Goal: Task Accomplishment & Management: Manage account settings

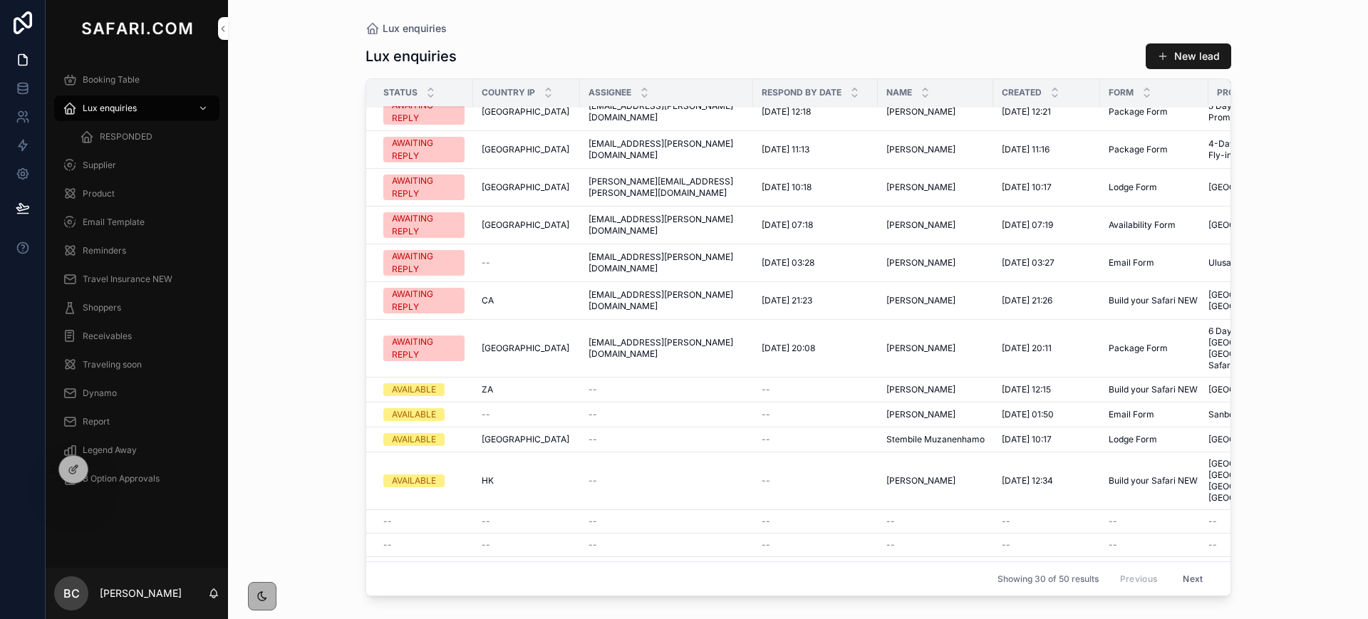
scroll to position [135, 0]
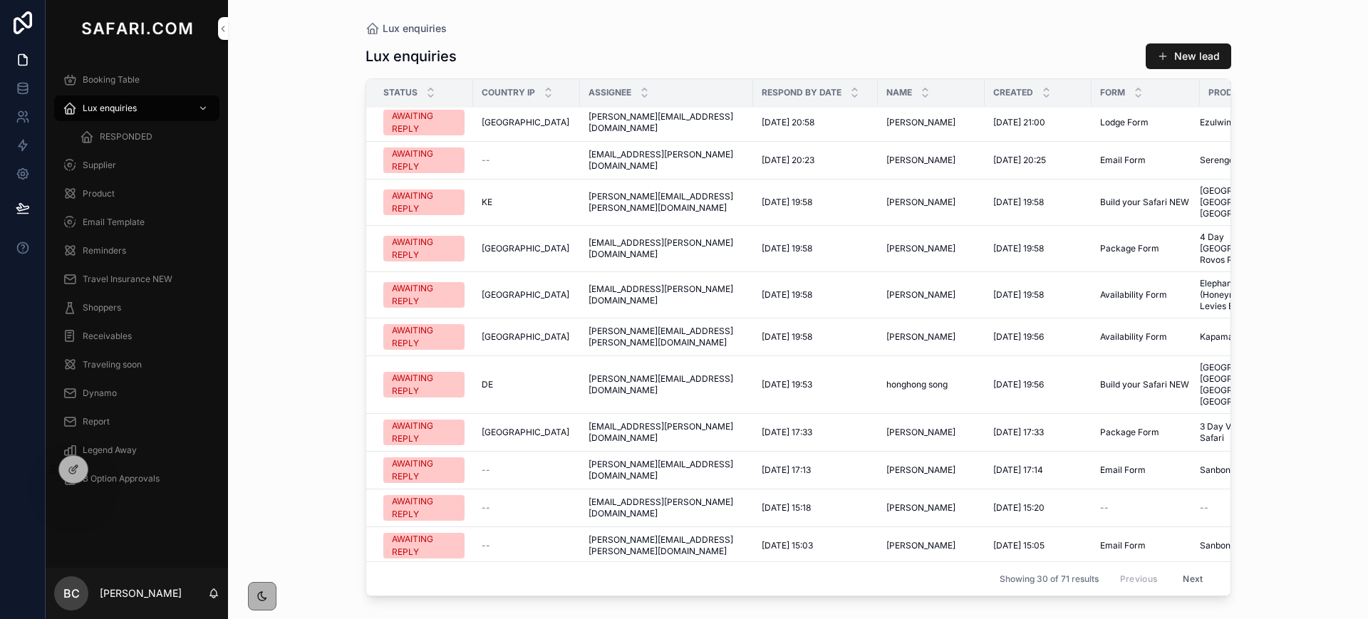
scroll to position [728, 0]
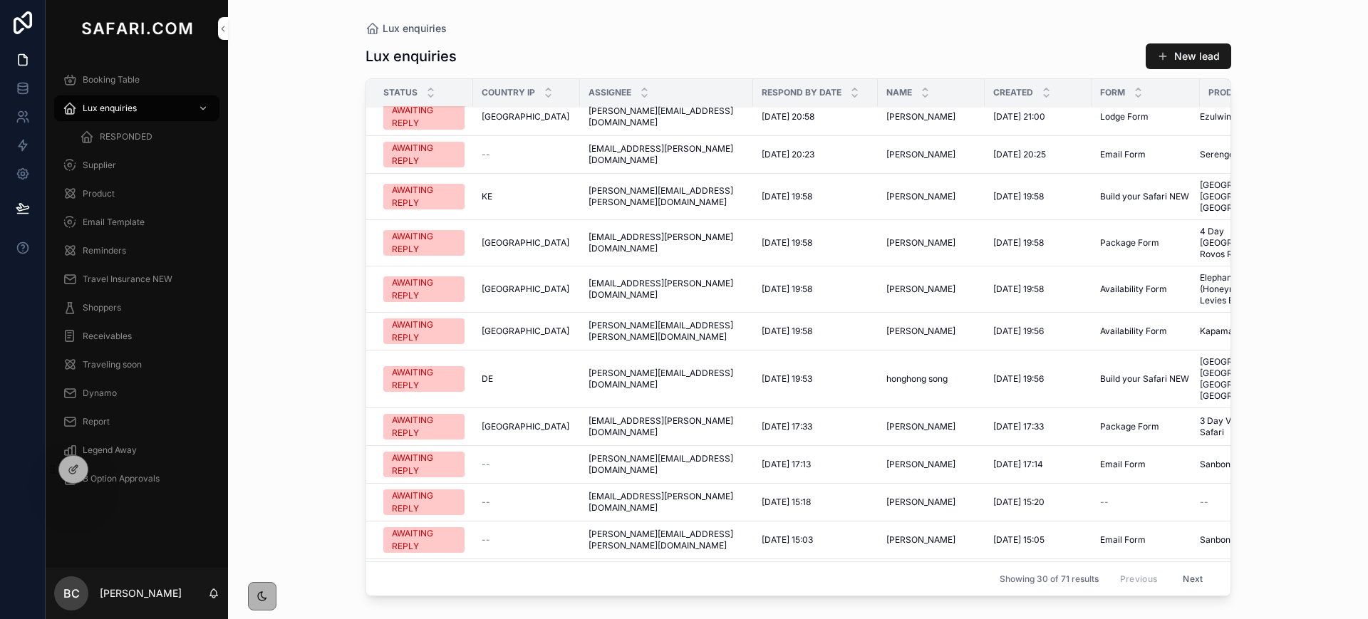
click at [1182, 568] on button "Next" at bounding box center [1193, 579] width 40 height 22
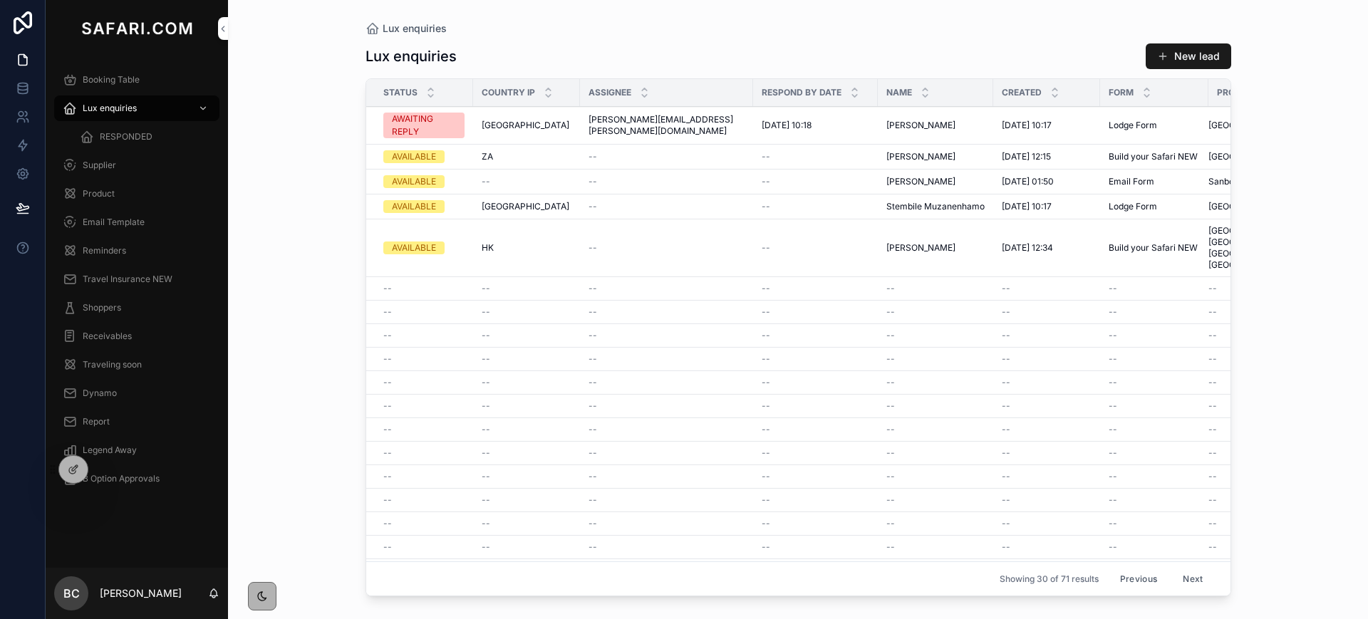
click at [1126, 568] on button "Previous" at bounding box center [1138, 579] width 57 height 22
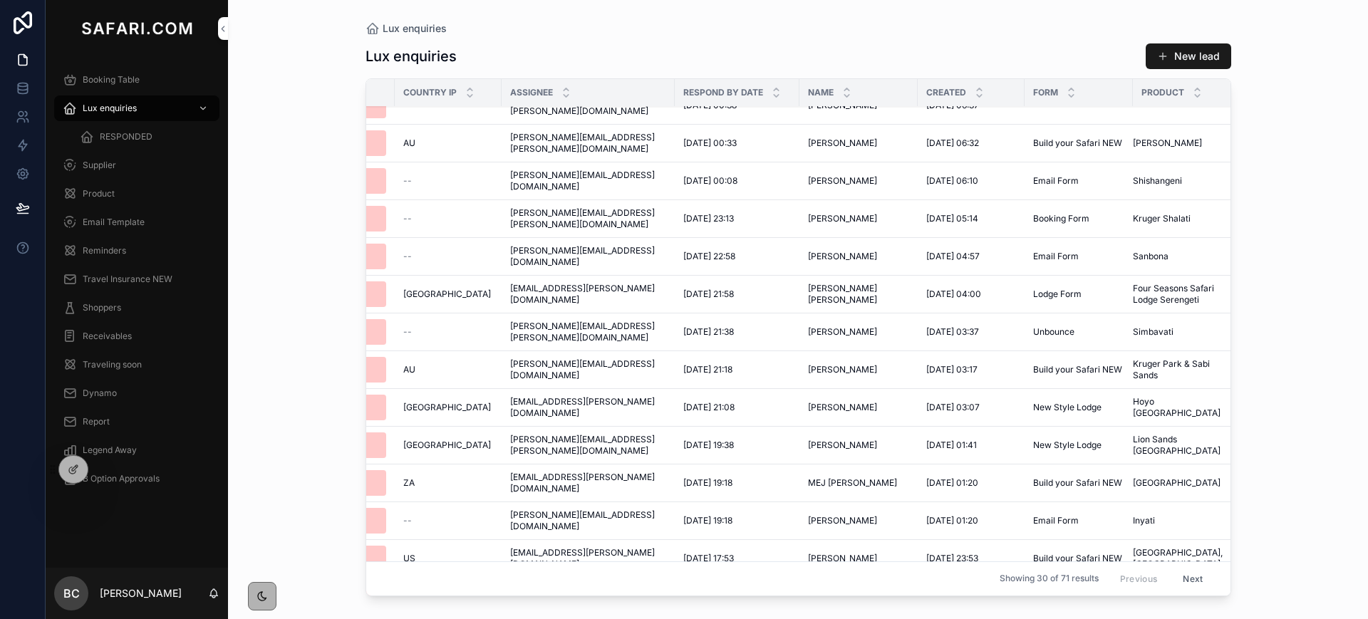
scroll to position [0, 78]
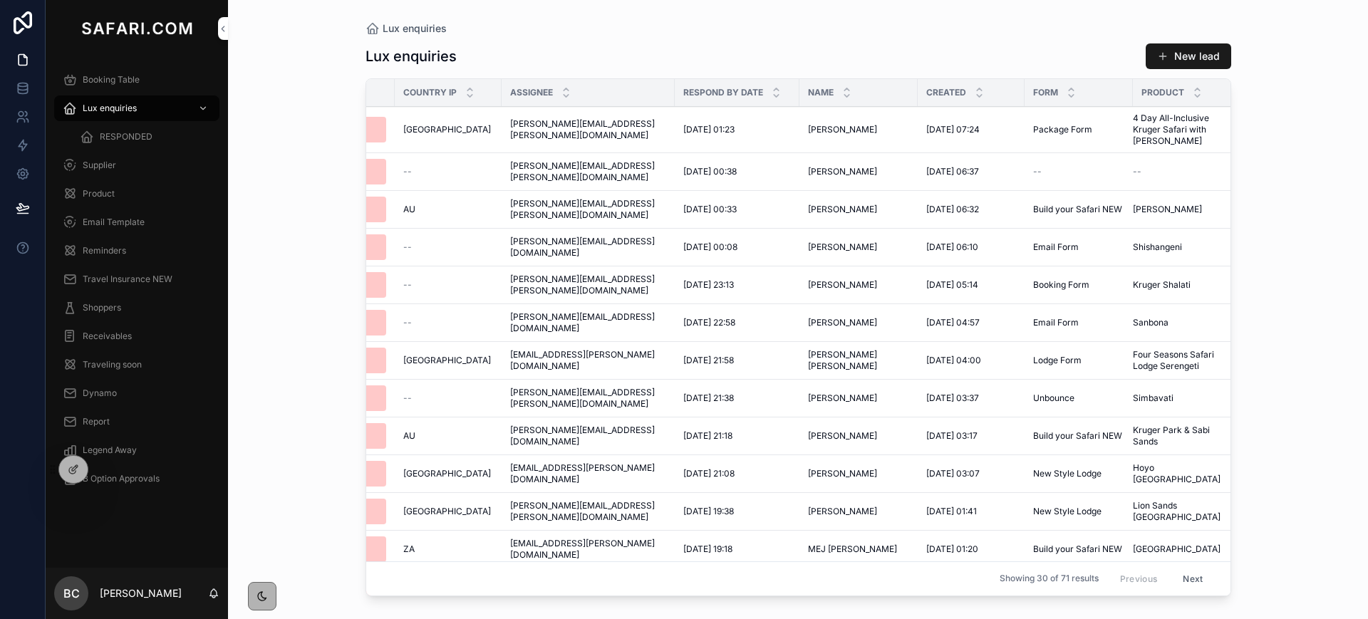
click at [653, 127] on div "[PERSON_NAME][EMAIL_ADDRESS][PERSON_NAME][DOMAIN_NAME] [PERSON_NAME][DOMAIN_NAM…" at bounding box center [588, 129] width 156 height 23
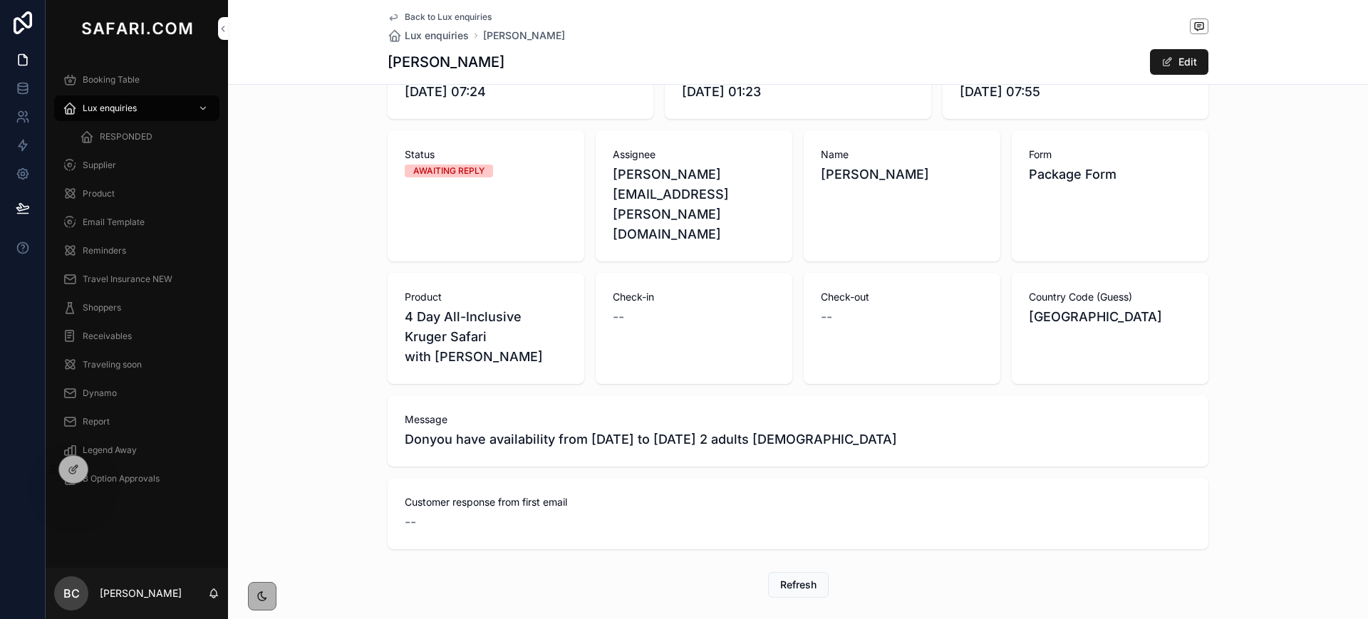
scroll to position [385, 0]
click at [103, 414] on div "Report" at bounding box center [137, 421] width 148 height 23
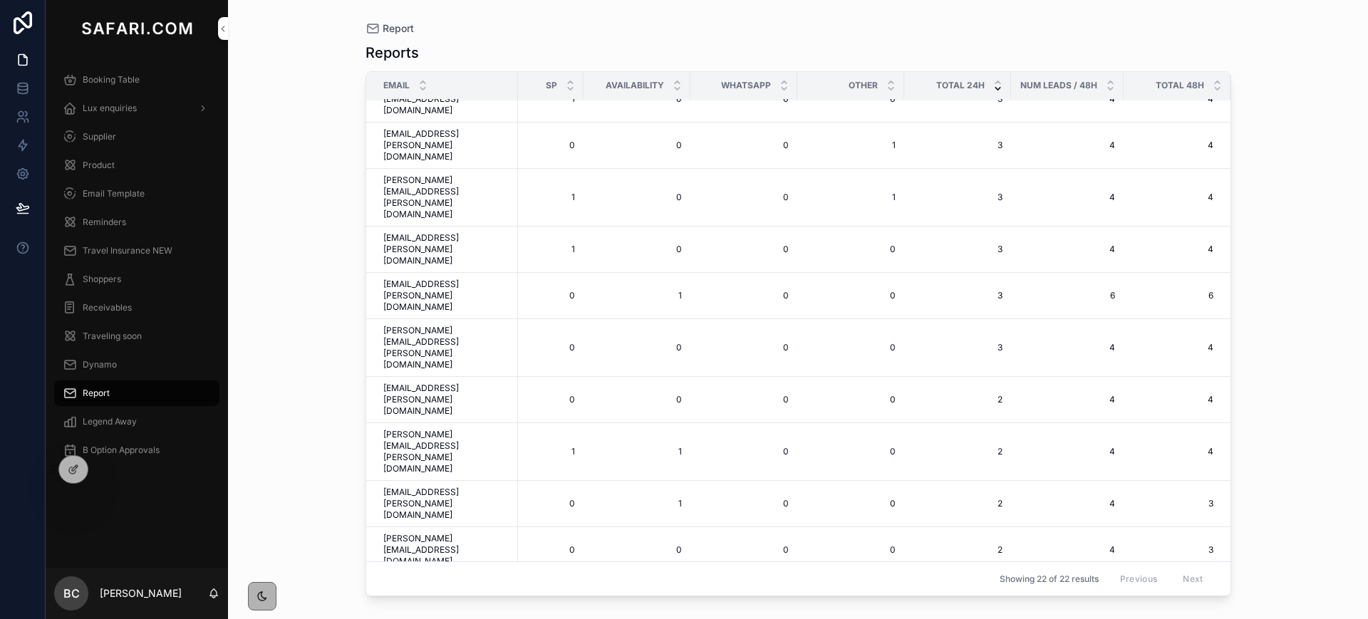
scroll to position [80, 601]
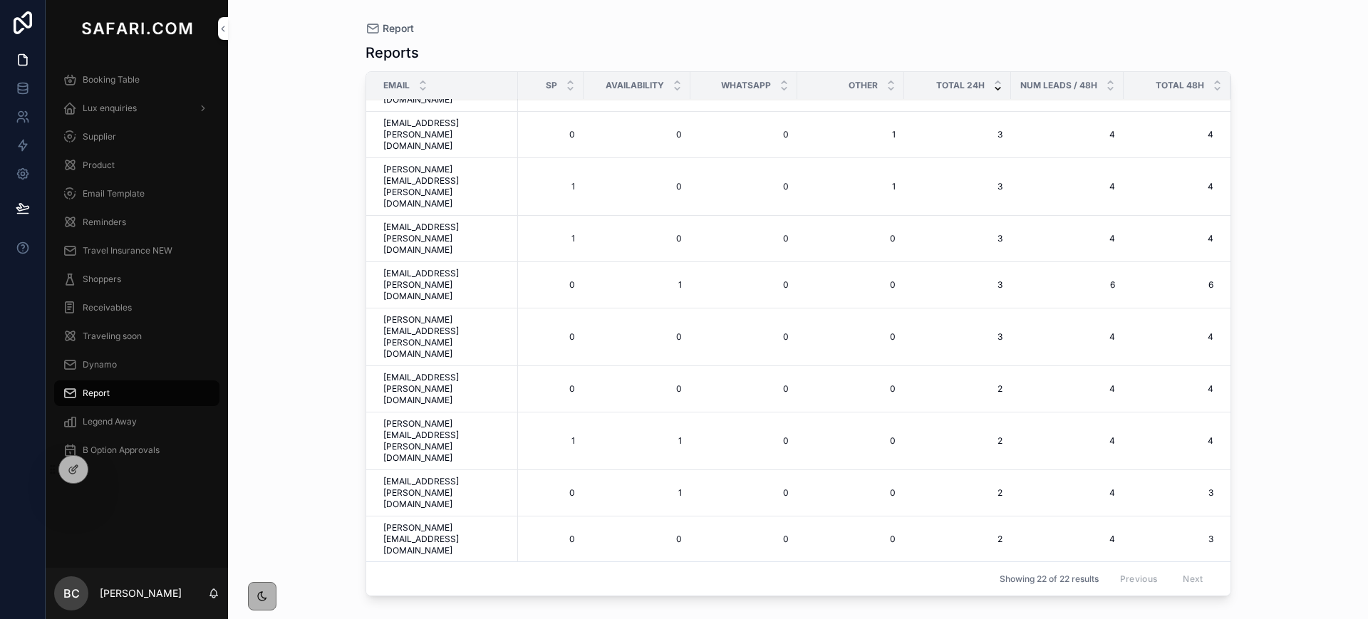
click at [147, 76] on div "Booking Table" at bounding box center [137, 79] width 148 height 23
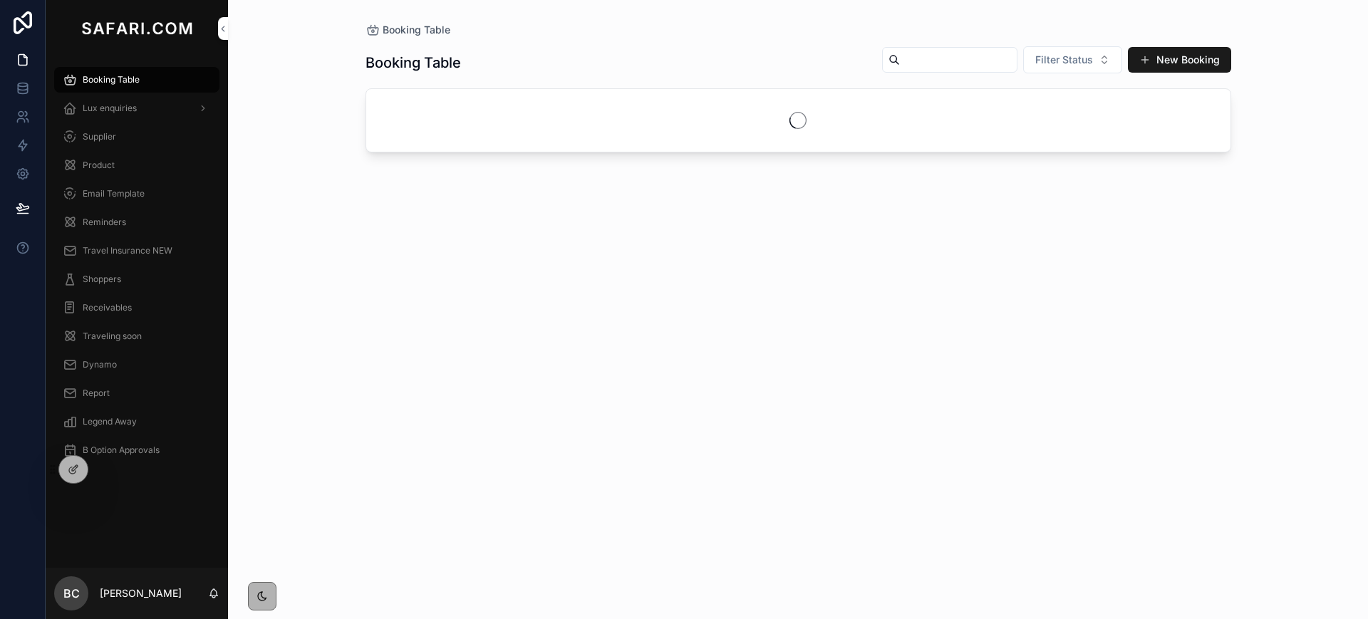
click at [967, 62] on input "scrollable content" at bounding box center [958, 60] width 117 height 20
paste input "**********"
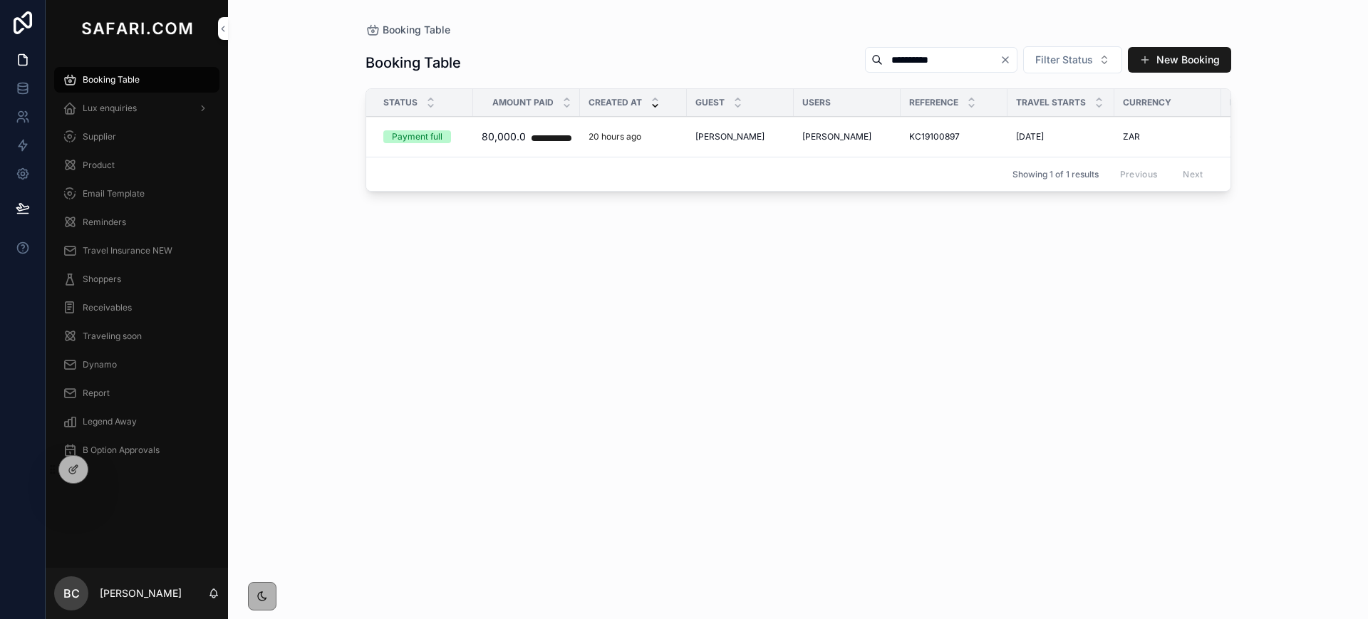
type input "**********"
click at [736, 137] on span "[PERSON_NAME]" at bounding box center [729, 136] width 69 height 11
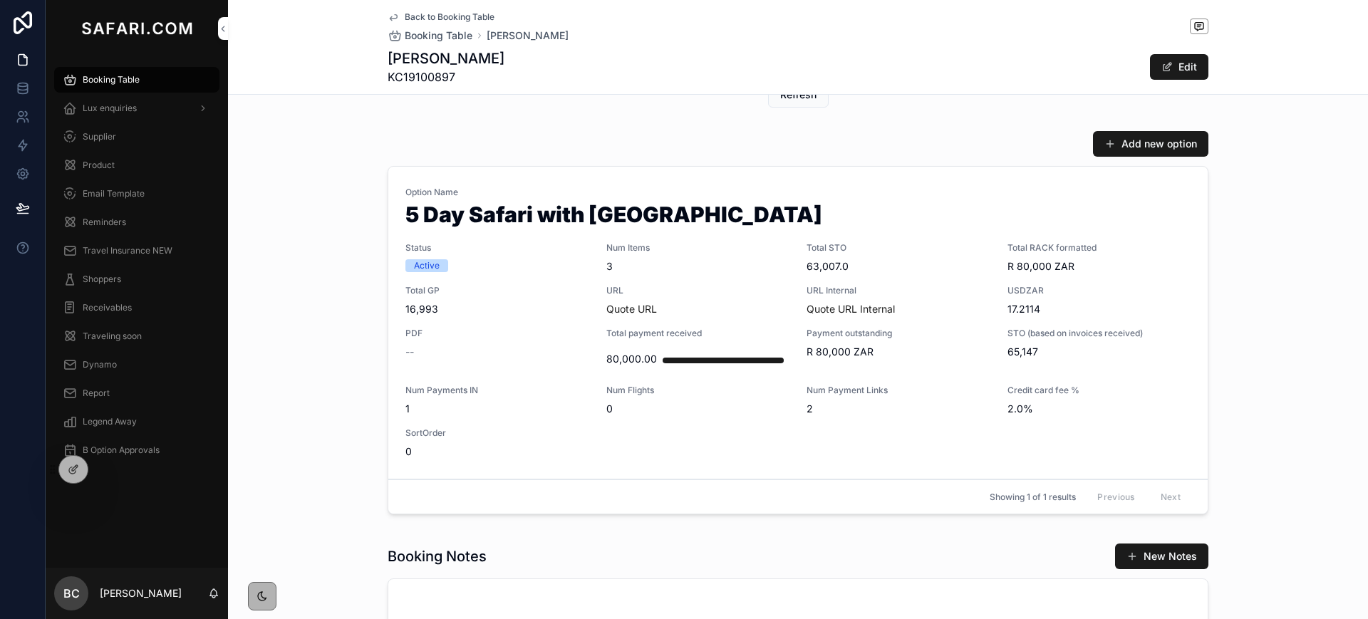
scroll to position [647, 0]
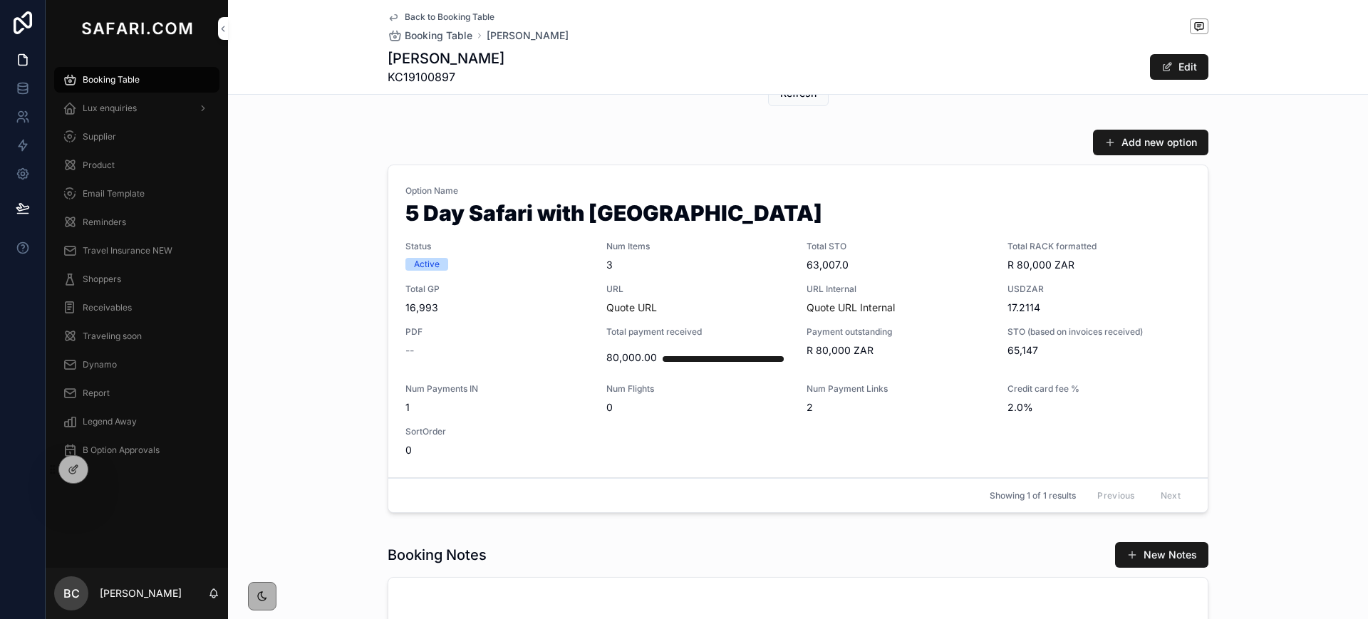
click at [712, 292] on span "URL" at bounding box center [698, 289] width 184 height 11
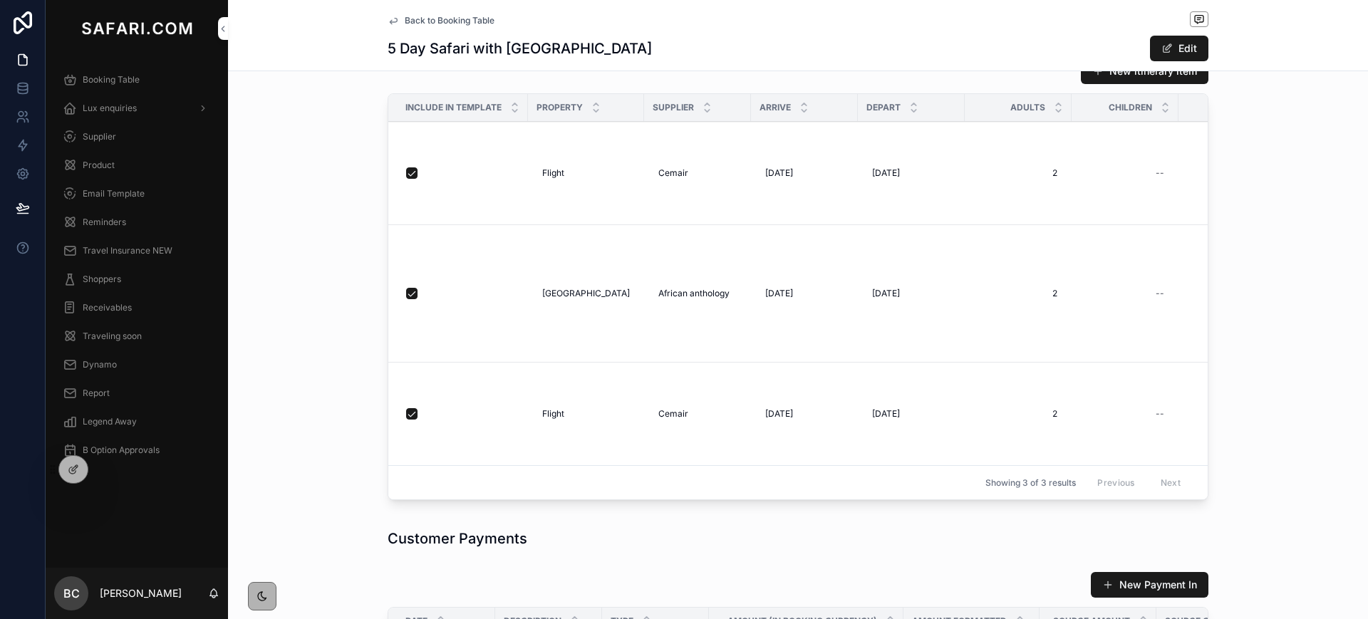
scroll to position [1153, 0]
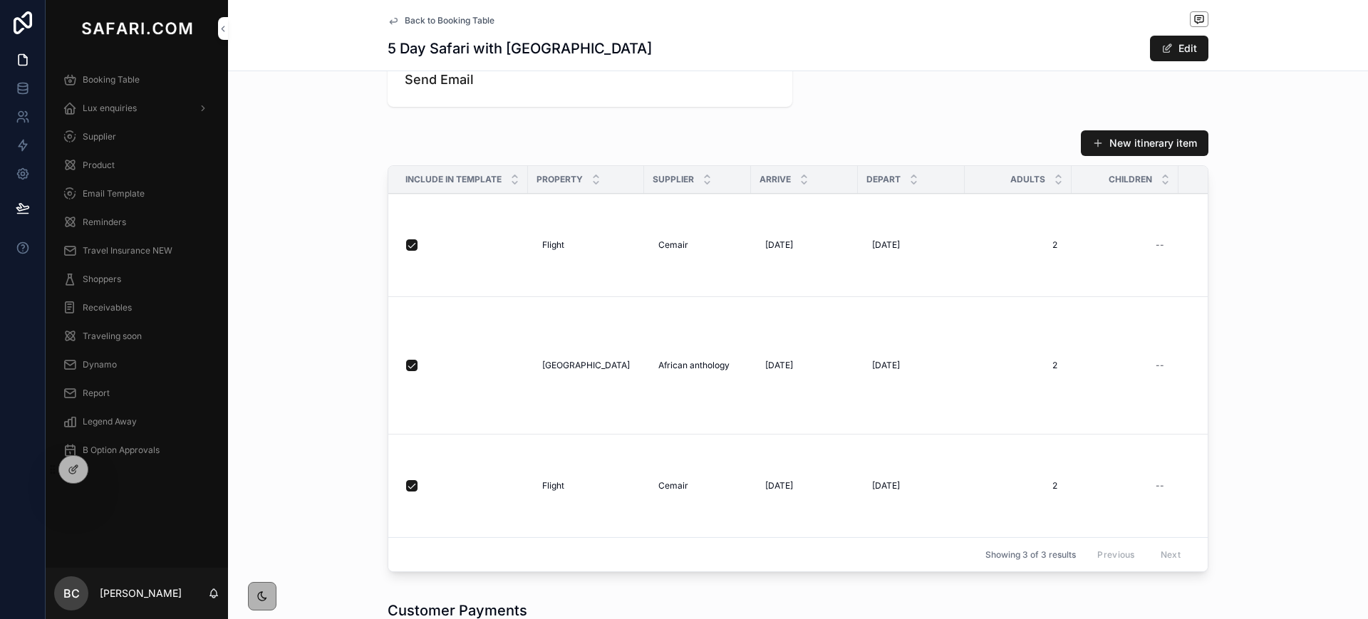
click at [90, 395] on span "Report" at bounding box center [96, 393] width 27 height 11
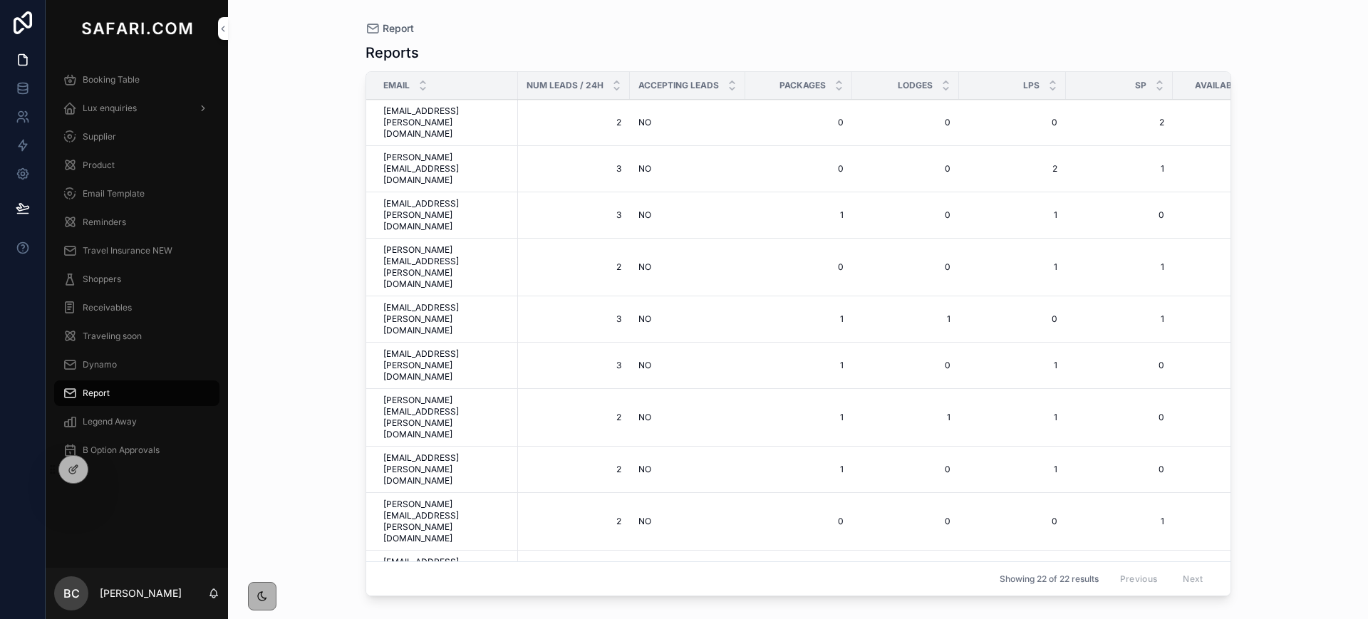
click at [108, 110] on span "Lux enquiries" at bounding box center [110, 108] width 54 height 11
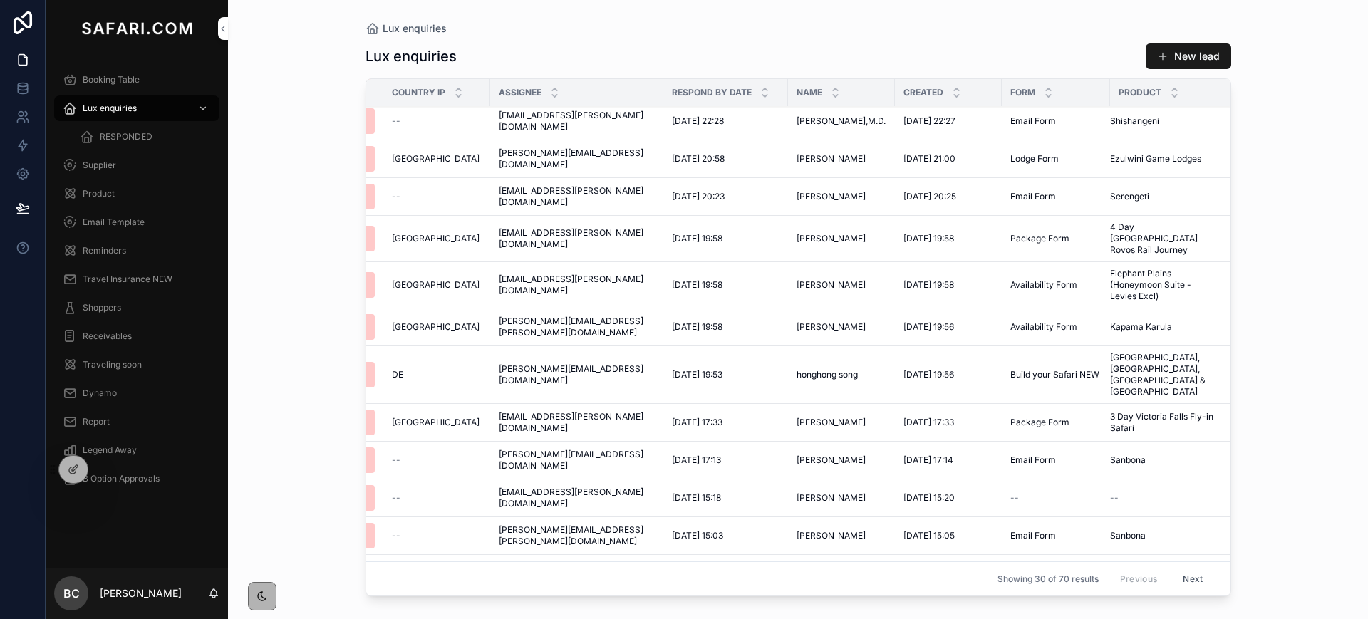
scroll to position [686, 103]
click at [796, 369] on span "honghong song" at bounding box center [826, 374] width 61 height 11
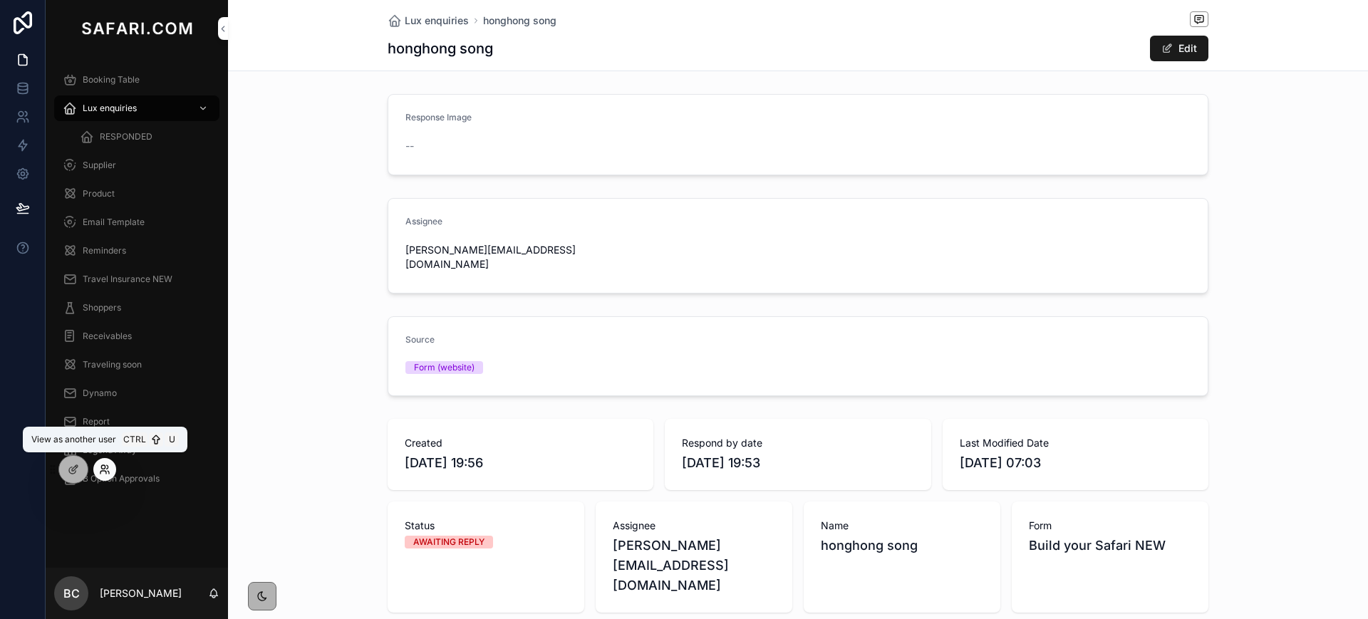
click at [103, 467] on icon at bounding box center [104, 469] width 11 height 11
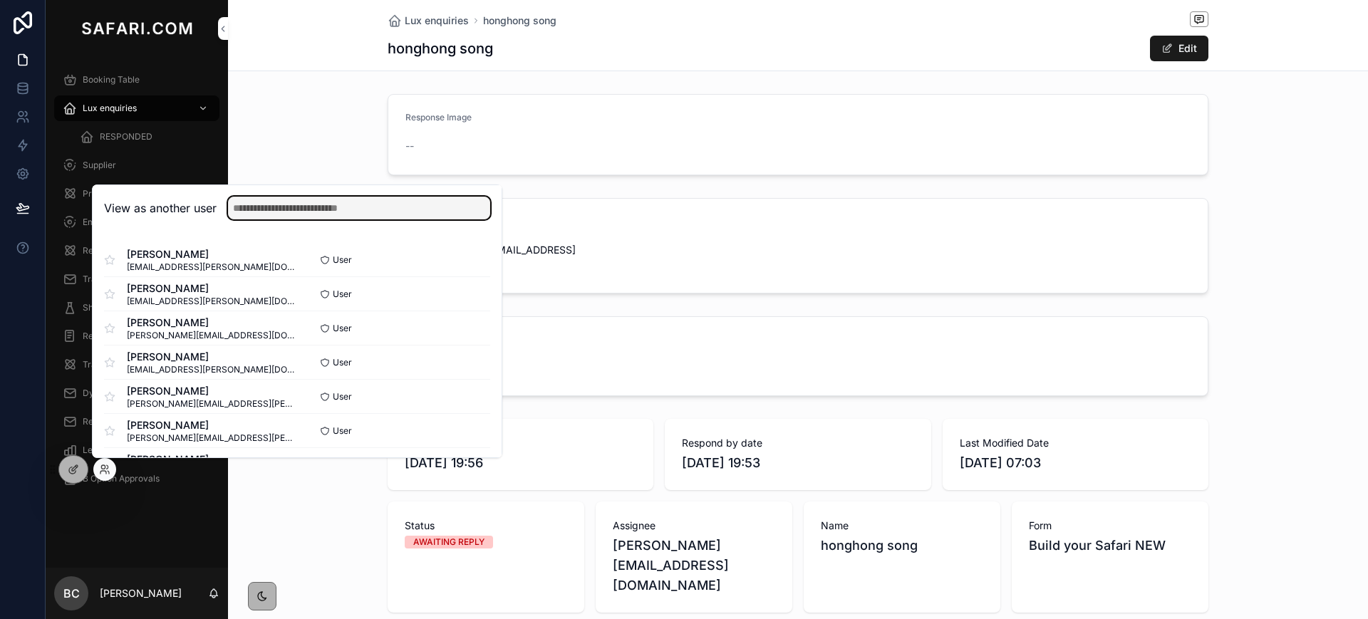
click at [311, 211] on input "text" at bounding box center [359, 208] width 262 height 23
type input "****"
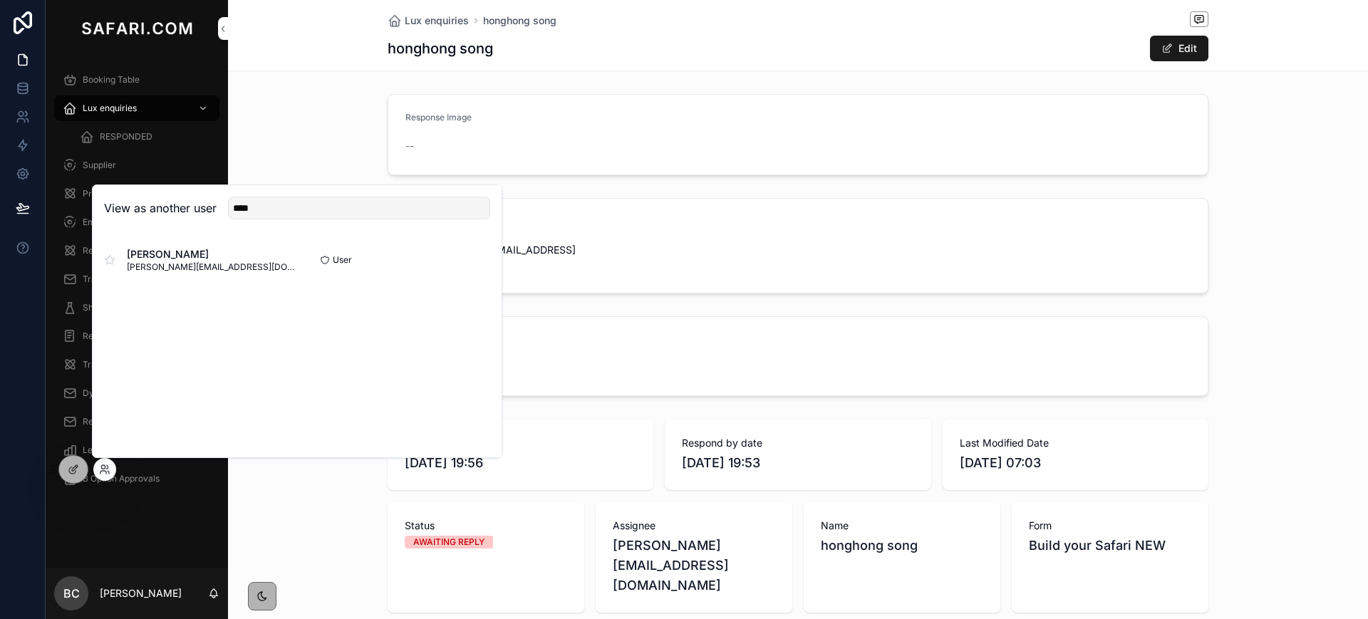
click at [267, 103] on div "Response Image --" at bounding box center [798, 134] width 1140 height 93
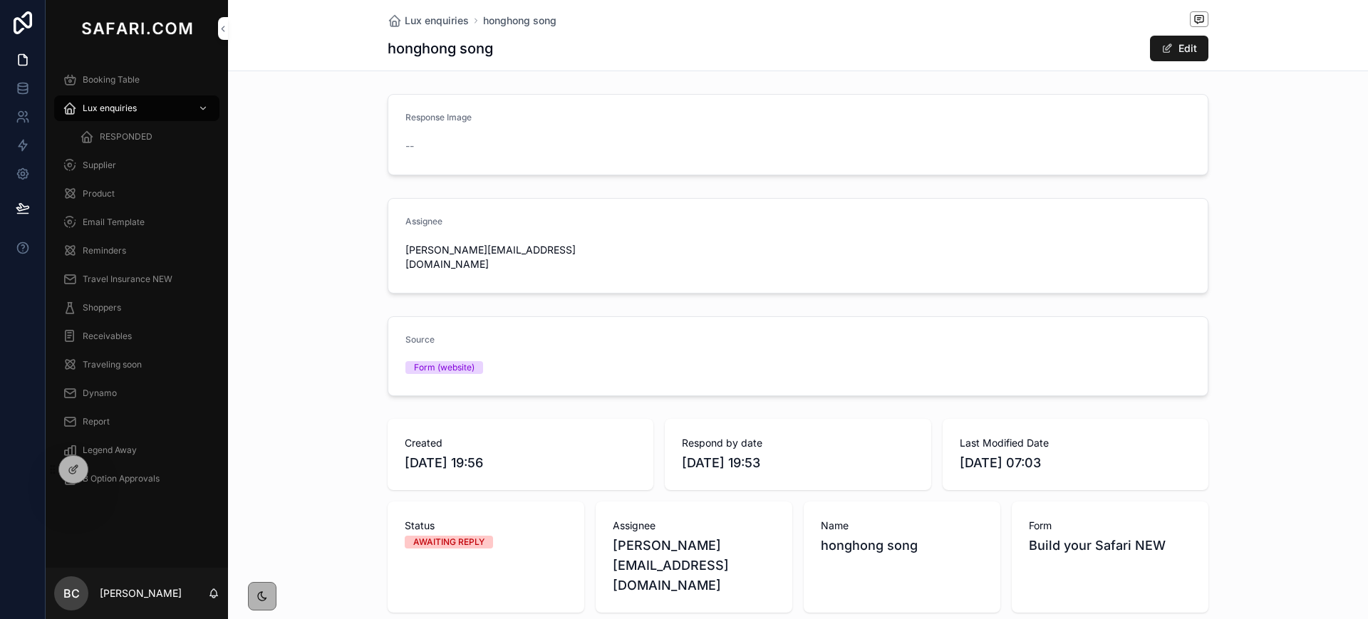
click at [94, 425] on span "Report" at bounding box center [96, 421] width 27 height 11
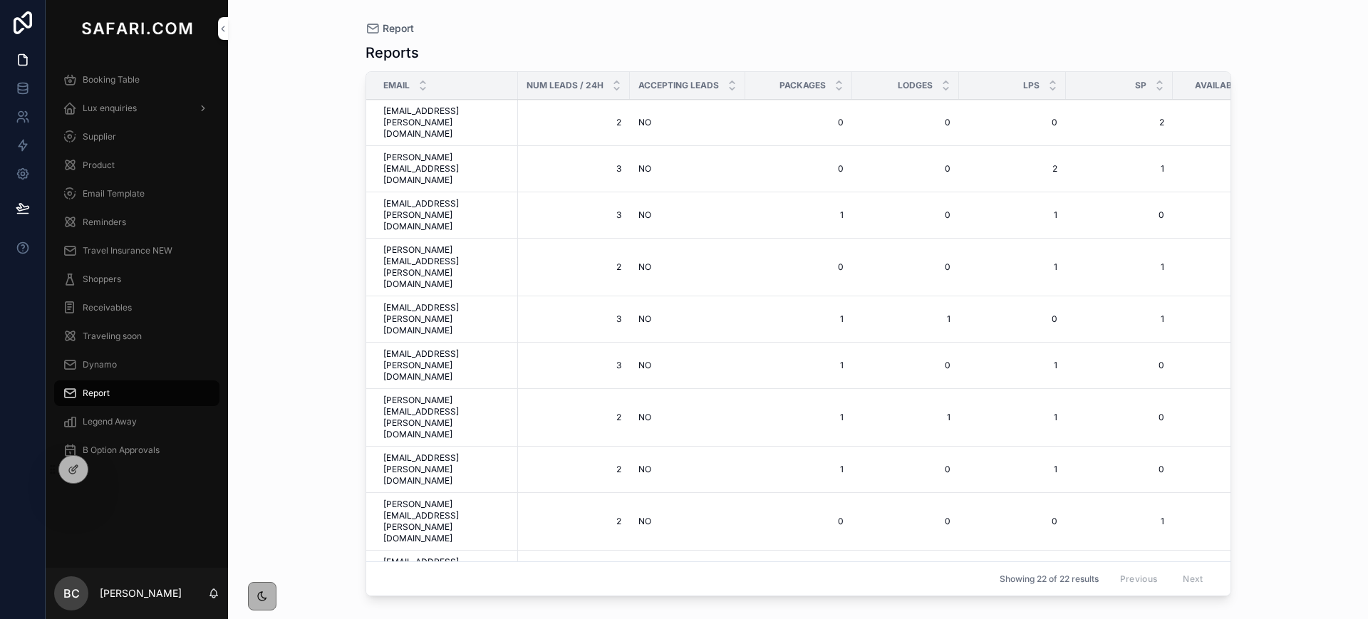
click at [93, 107] on span "Lux enquiries" at bounding box center [110, 108] width 54 height 11
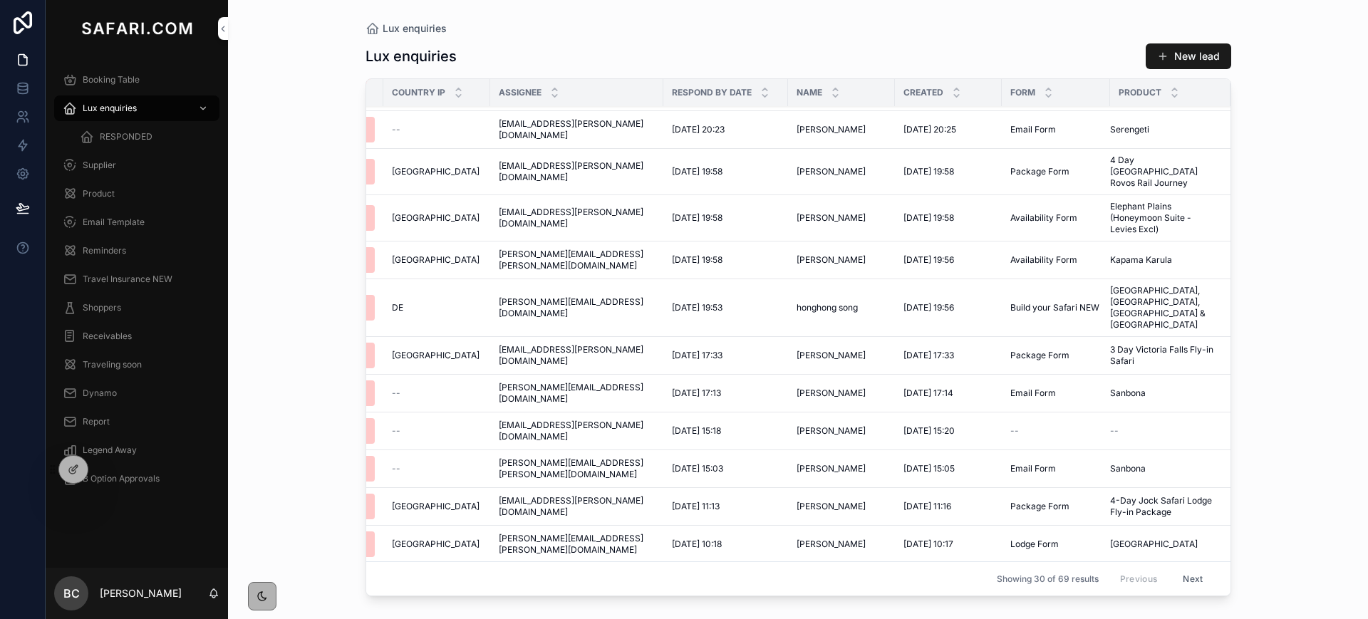
scroll to position [715, 103]
click at [823, 501] on span "[PERSON_NAME]" at bounding box center [830, 506] width 69 height 11
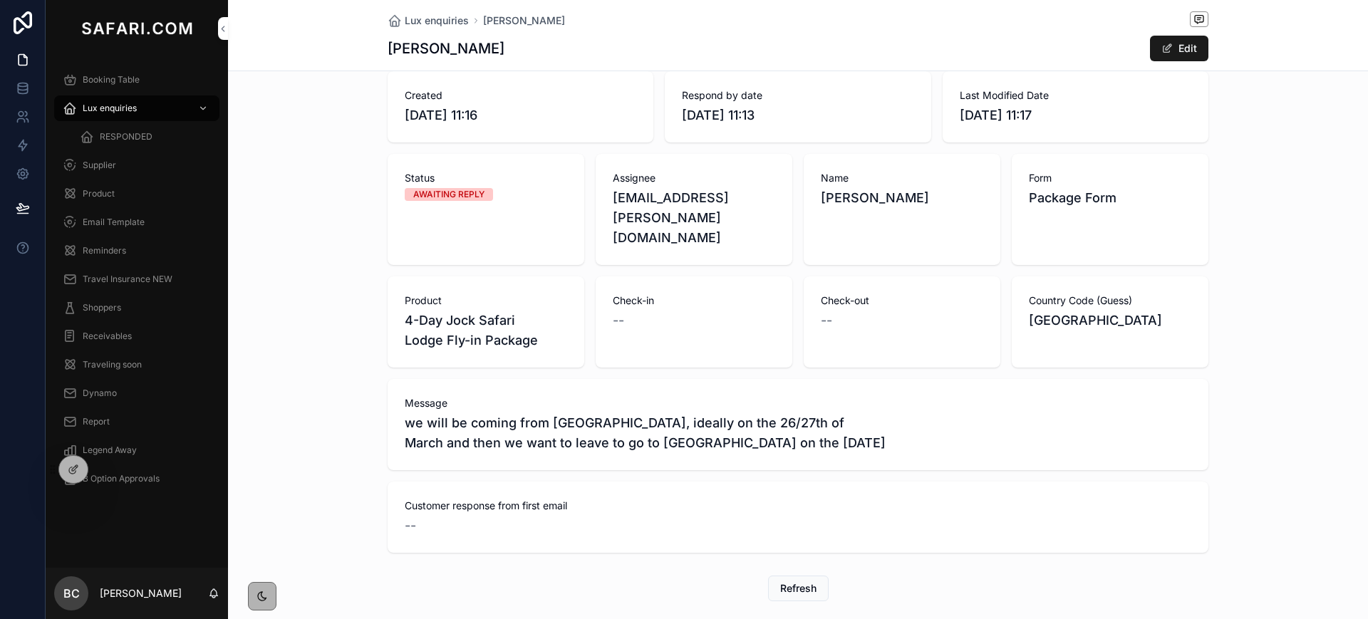
scroll to position [373, 0]
